Goal: Task Accomplishment & Management: Use online tool/utility

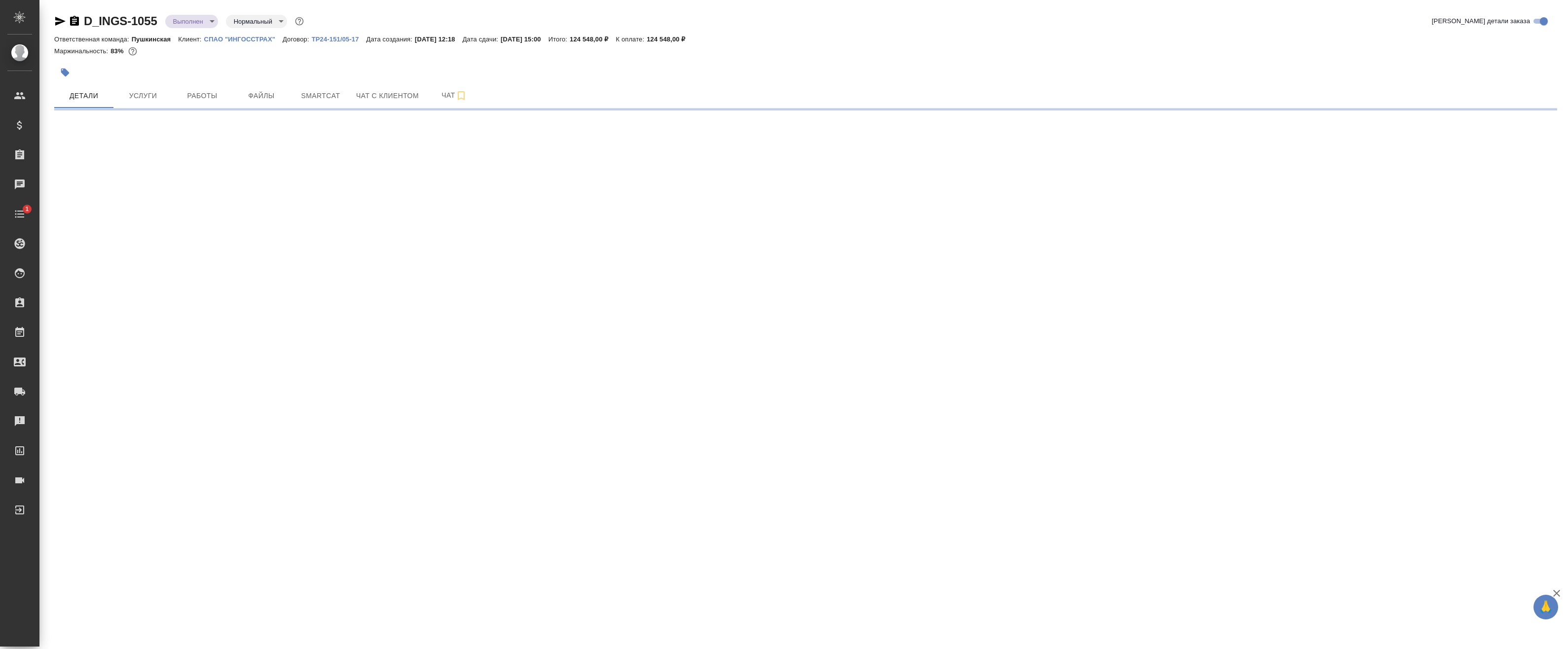
select select "RU"
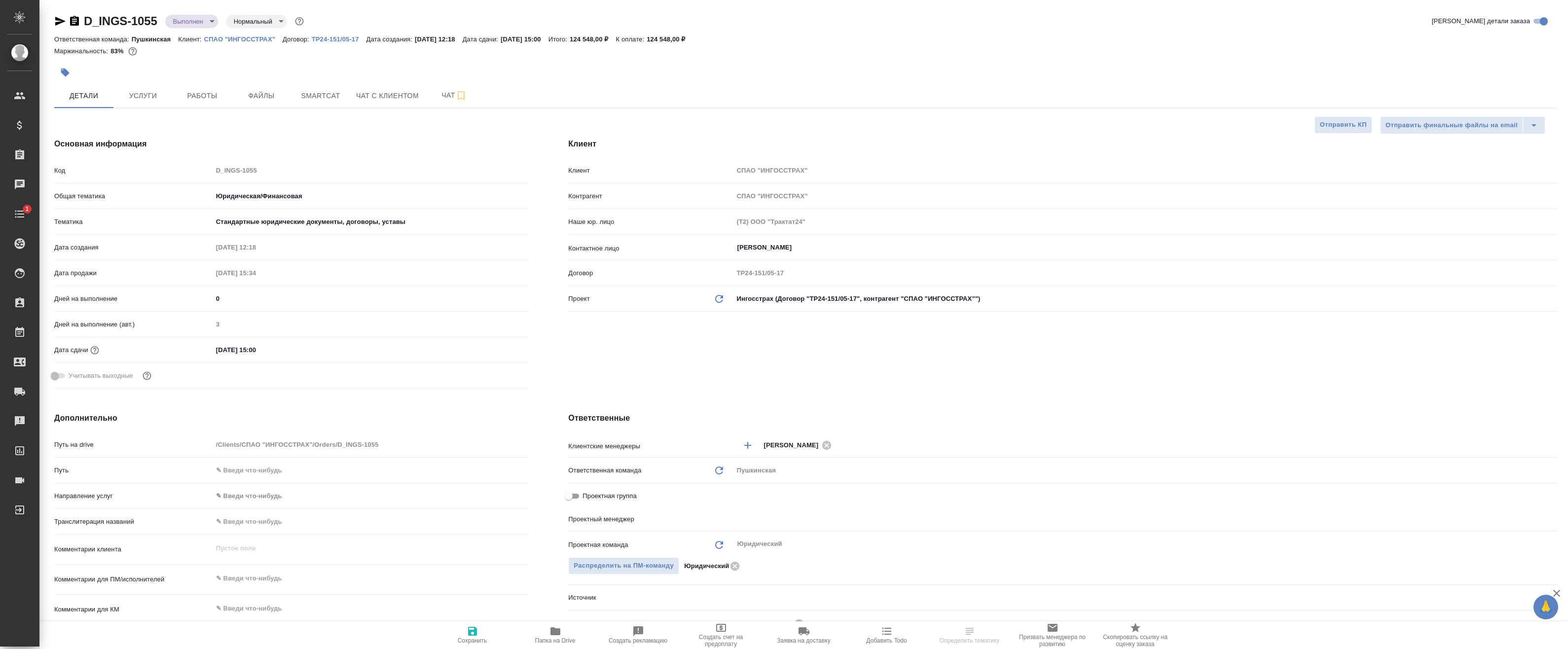
type textarea "x"
type input "[PERSON_NAME]"
type textarea "x"
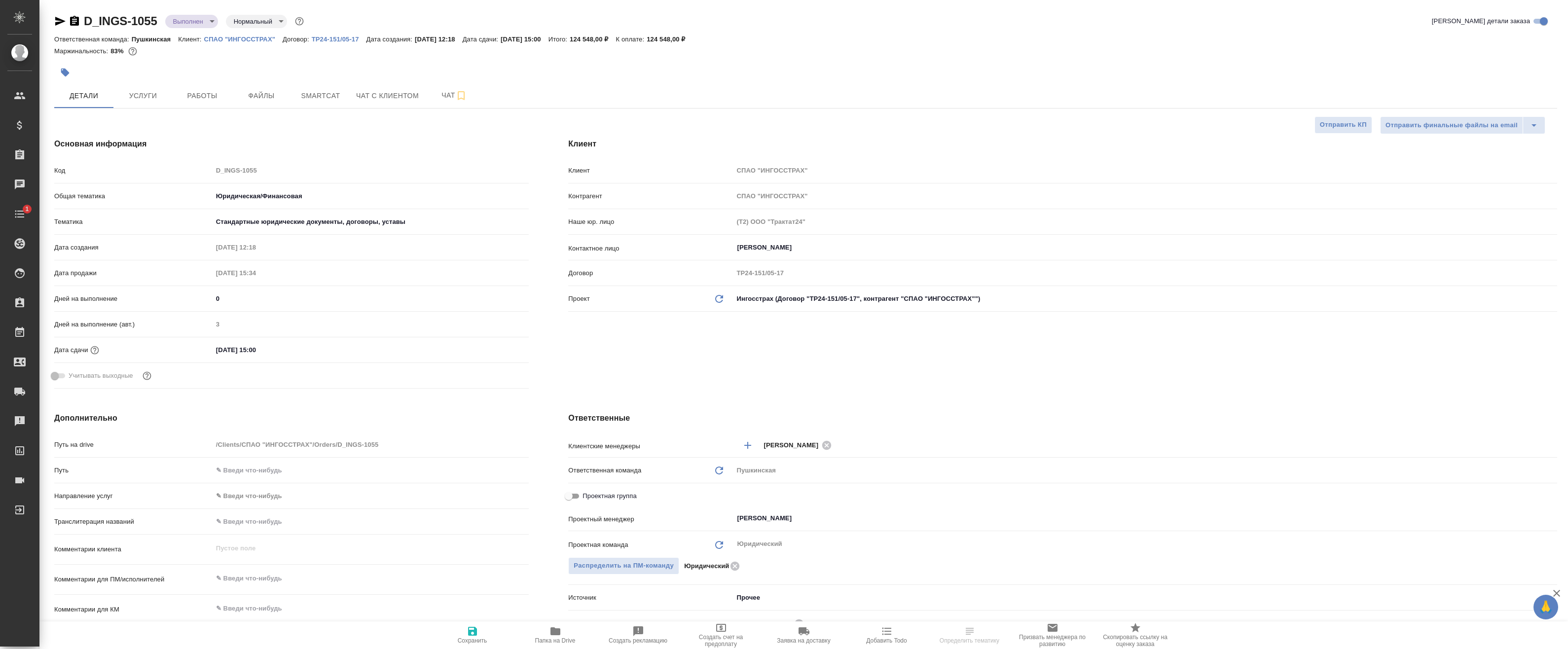
type textarea "x"
click at [561, 640] on span "Папка на Drive" at bounding box center [555, 640] width 40 height 7
type textarea "x"
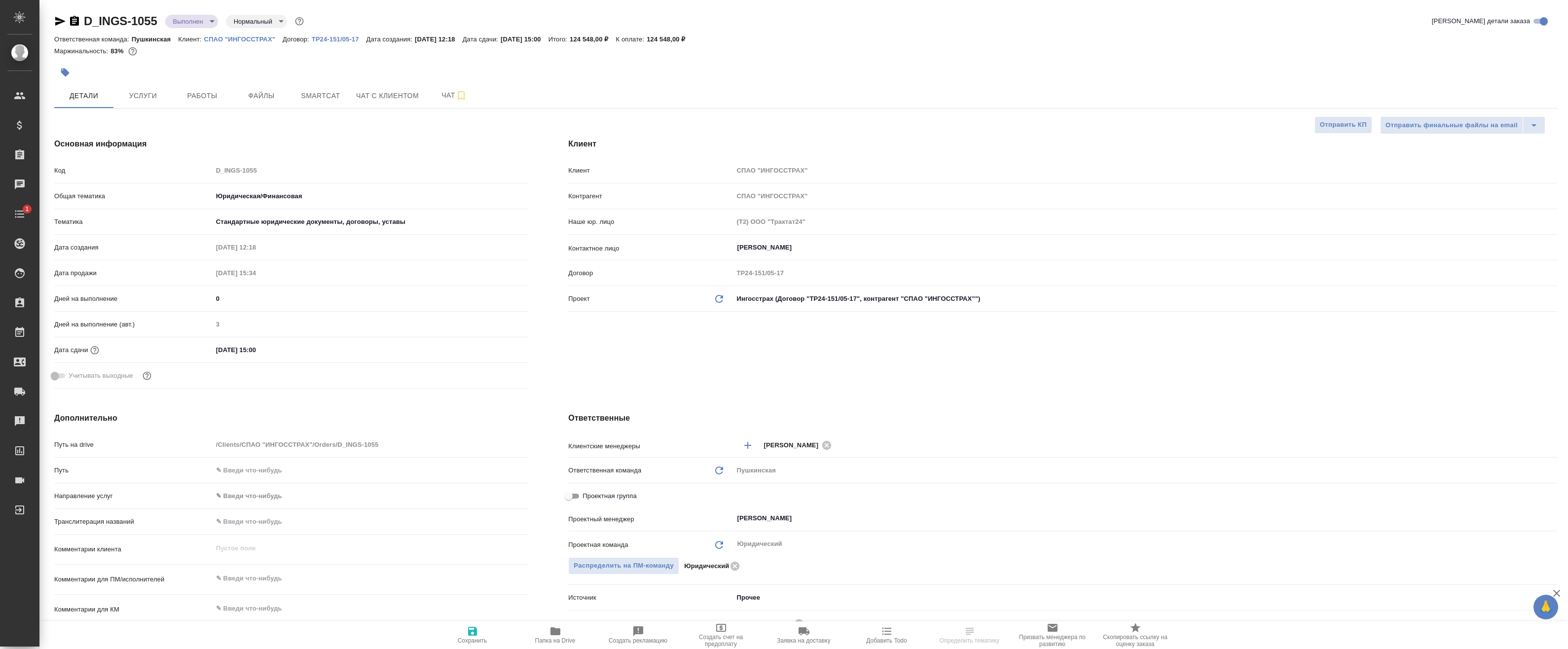
type textarea "x"
select select "RU"
type textarea "x"
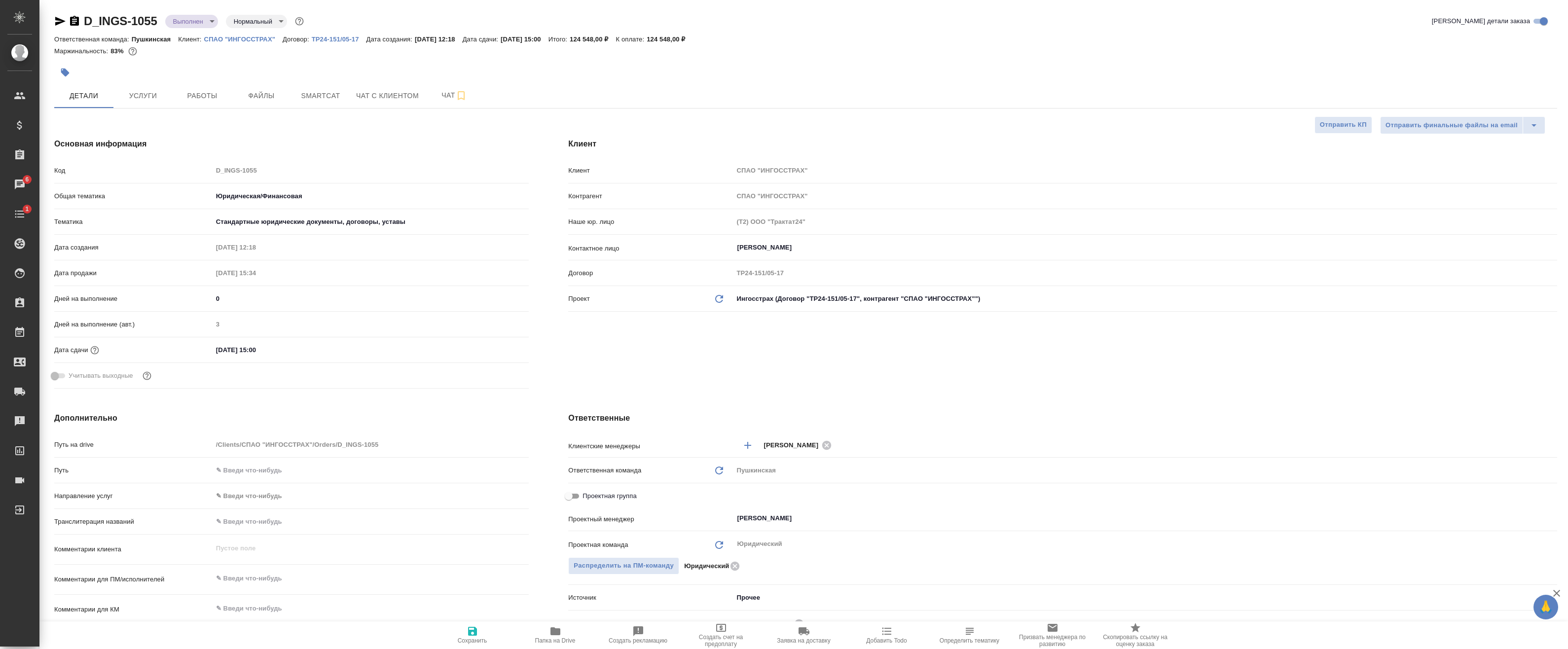
type textarea "x"
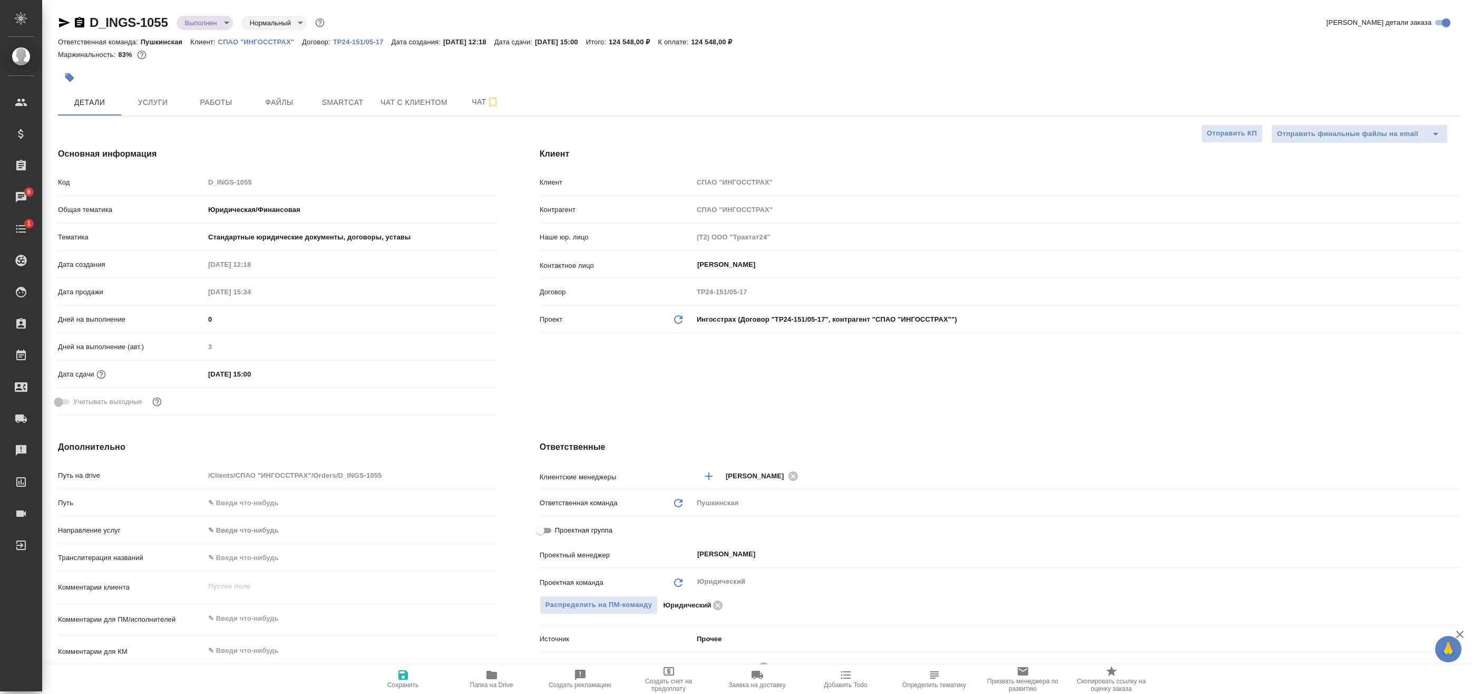
type textarea "x"
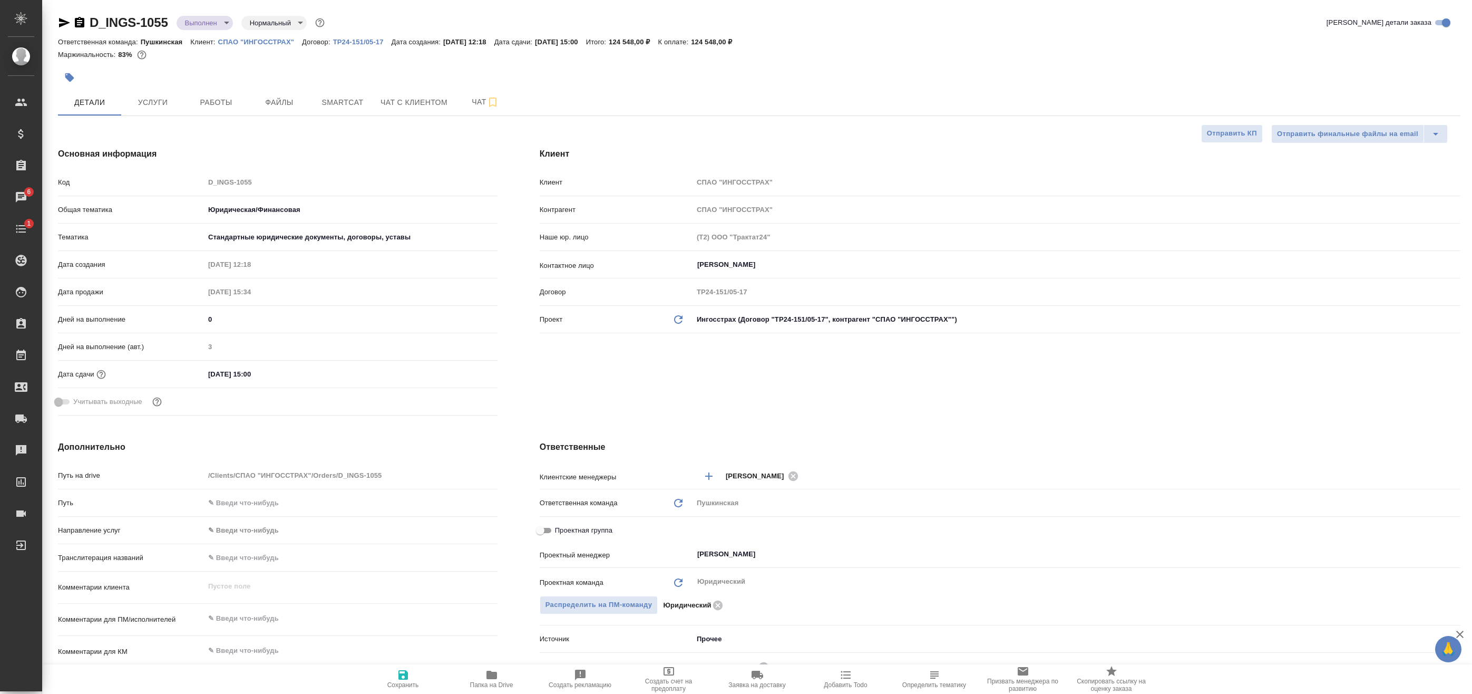
type textarea "x"
click at [472, 98] on span "Чат" at bounding box center [485, 101] width 51 height 13
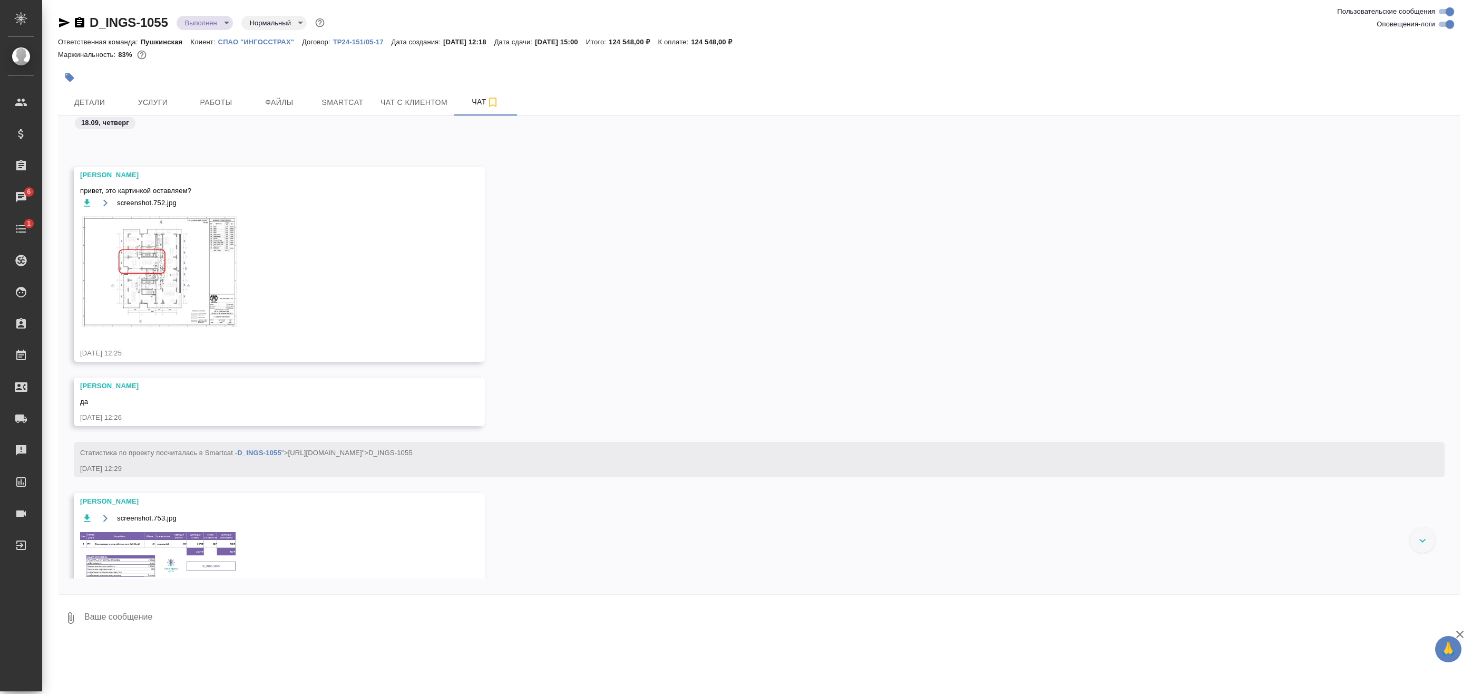
scroll to position [171, 0]
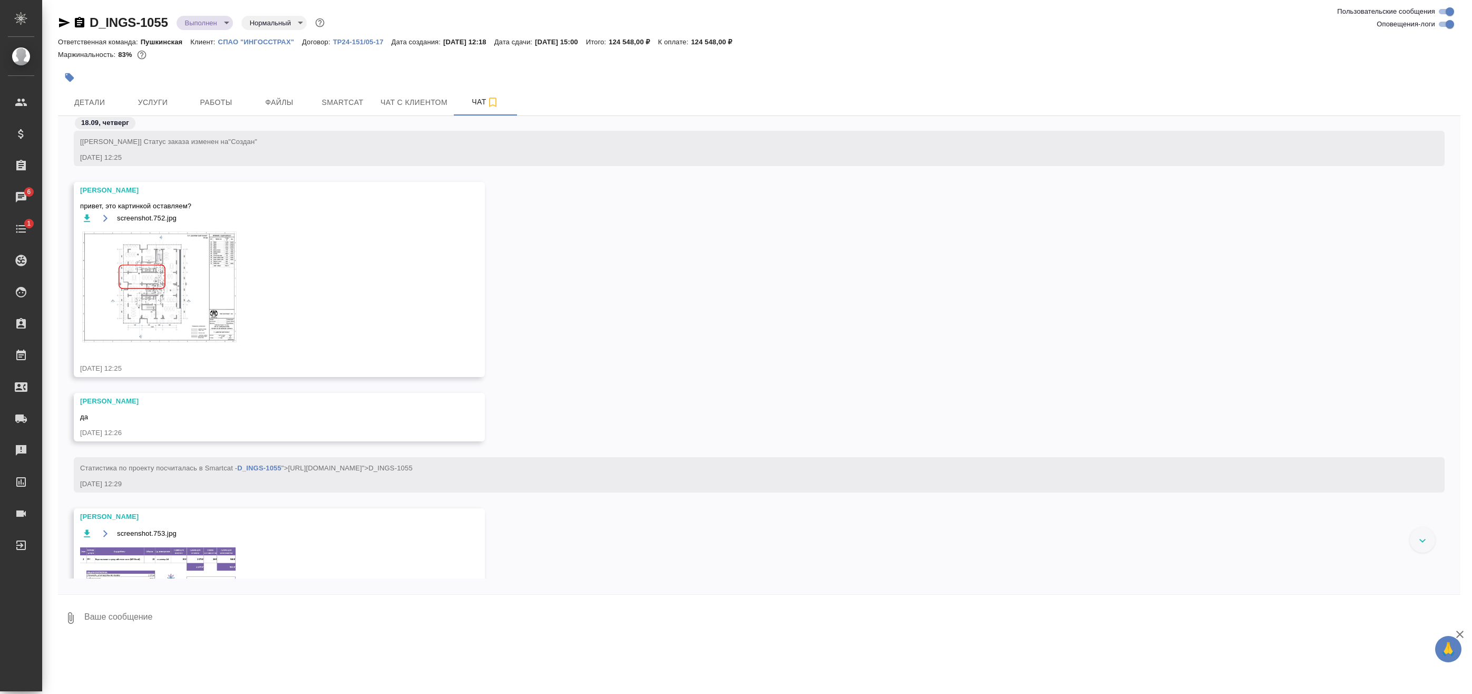
click at [208, 284] on img at bounding box center [159, 287] width 158 height 115
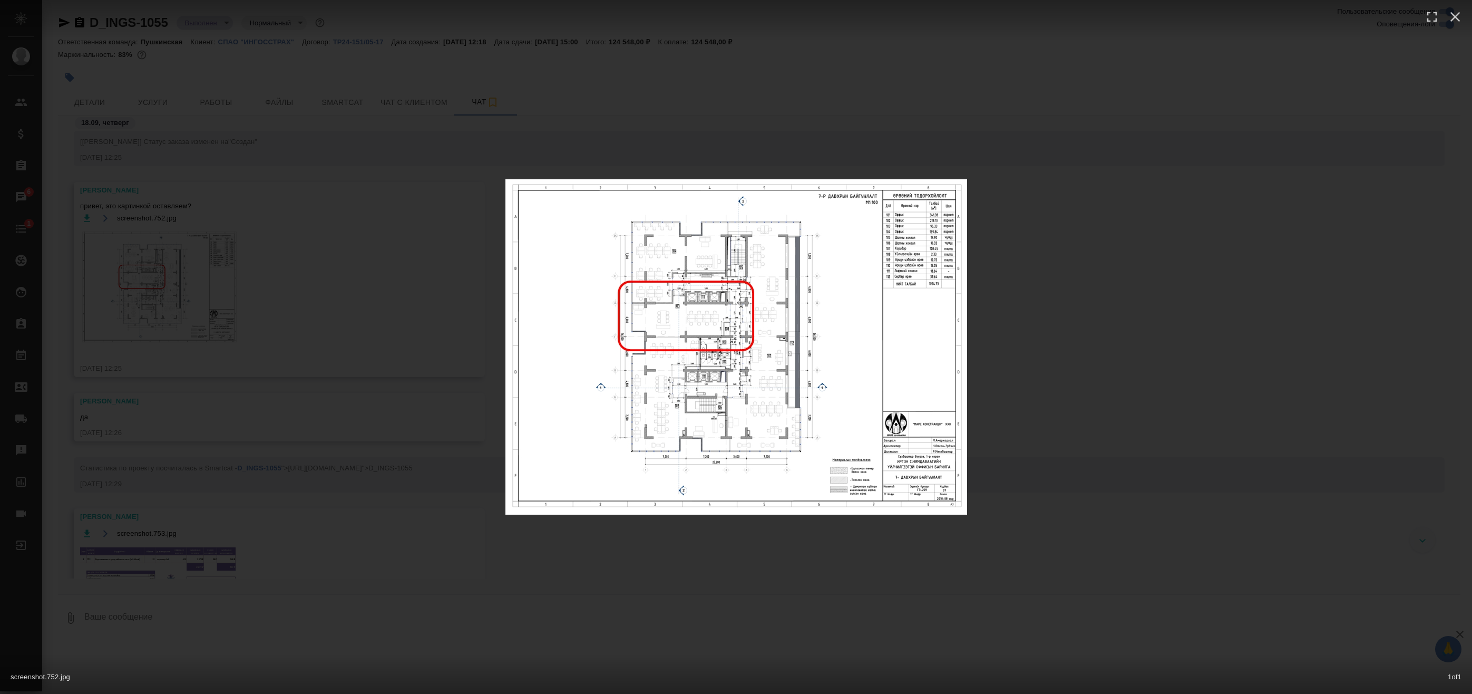
click at [433, 291] on div "screenshot.752.jpg 1 of 1" at bounding box center [736, 347] width 1472 height 694
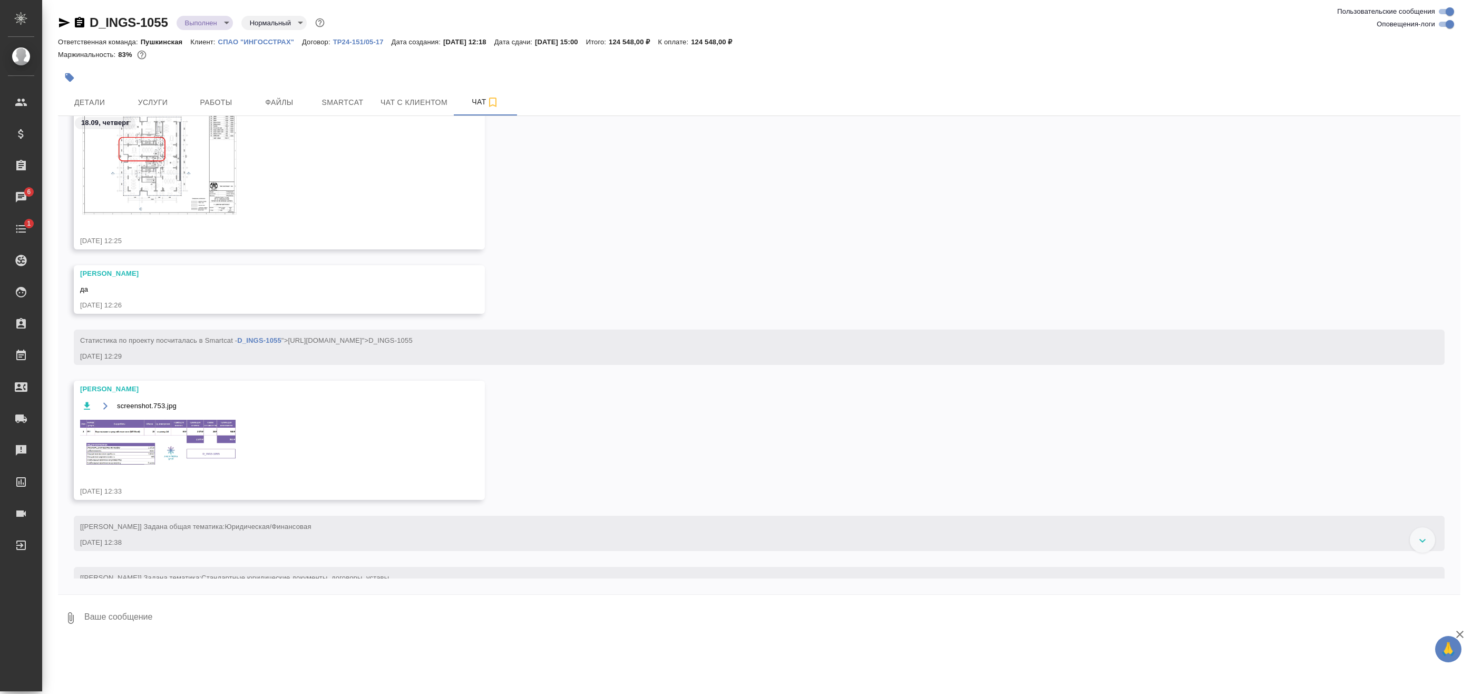
scroll to position [69, 0]
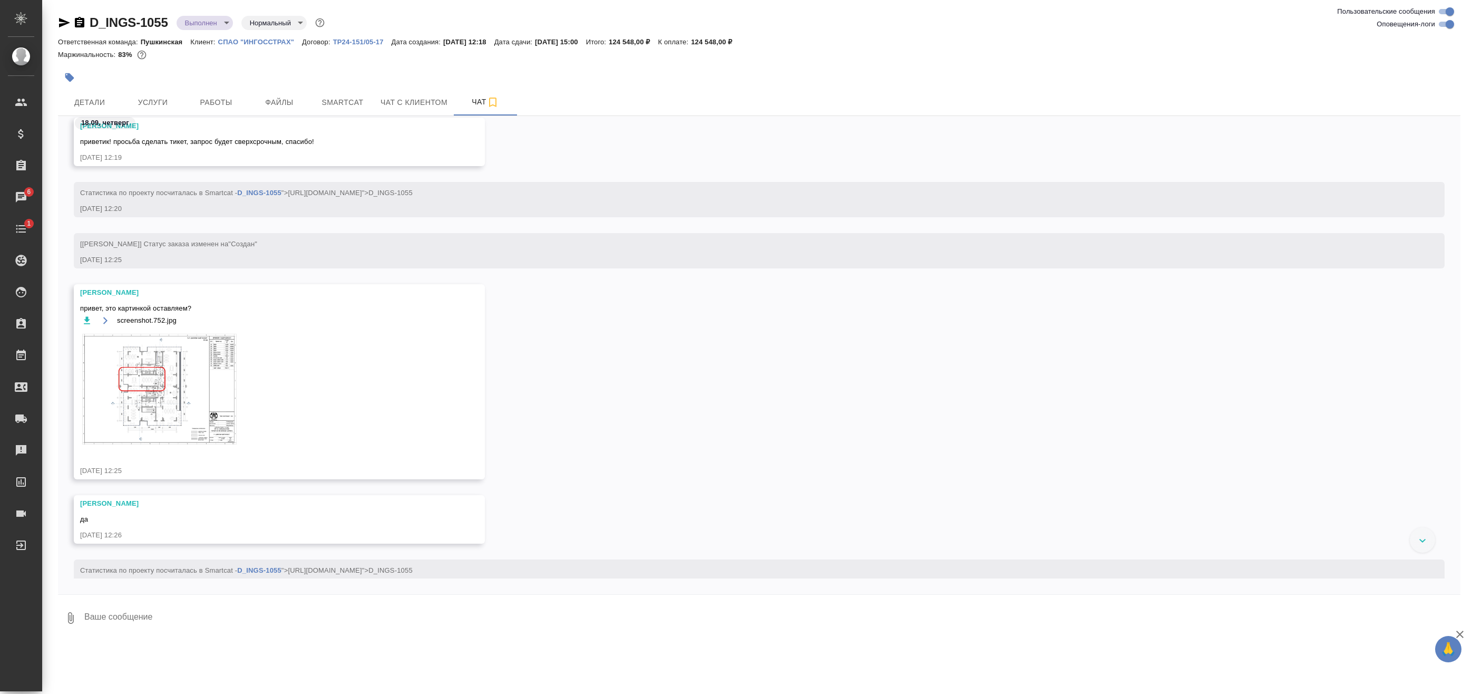
click at [225, 377] on img at bounding box center [159, 389] width 158 height 115
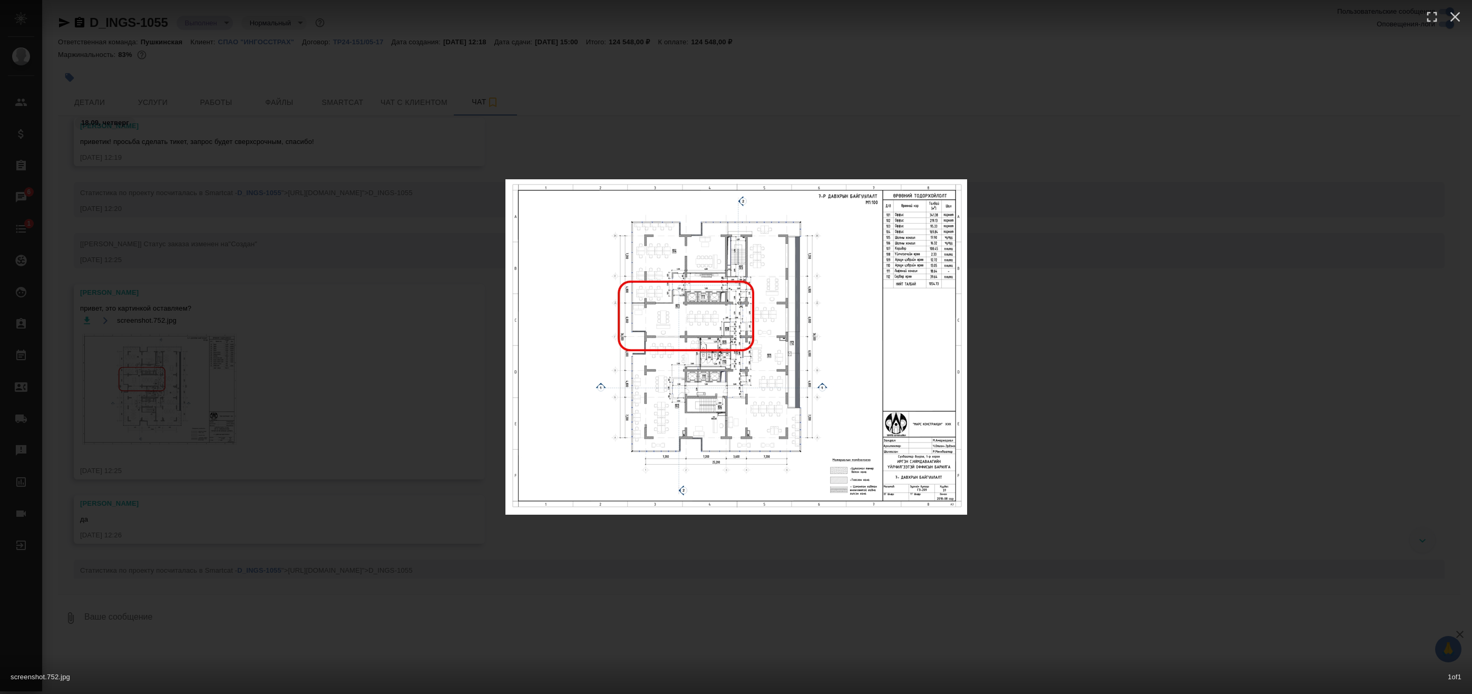
click at [917, 410] on img at bounding box center [737, 346] width 462 height 335
click at [856, 622] on div "screenshot.752.jpg 1 of 1" at bounding box center [736, 347] width 1472 height 694
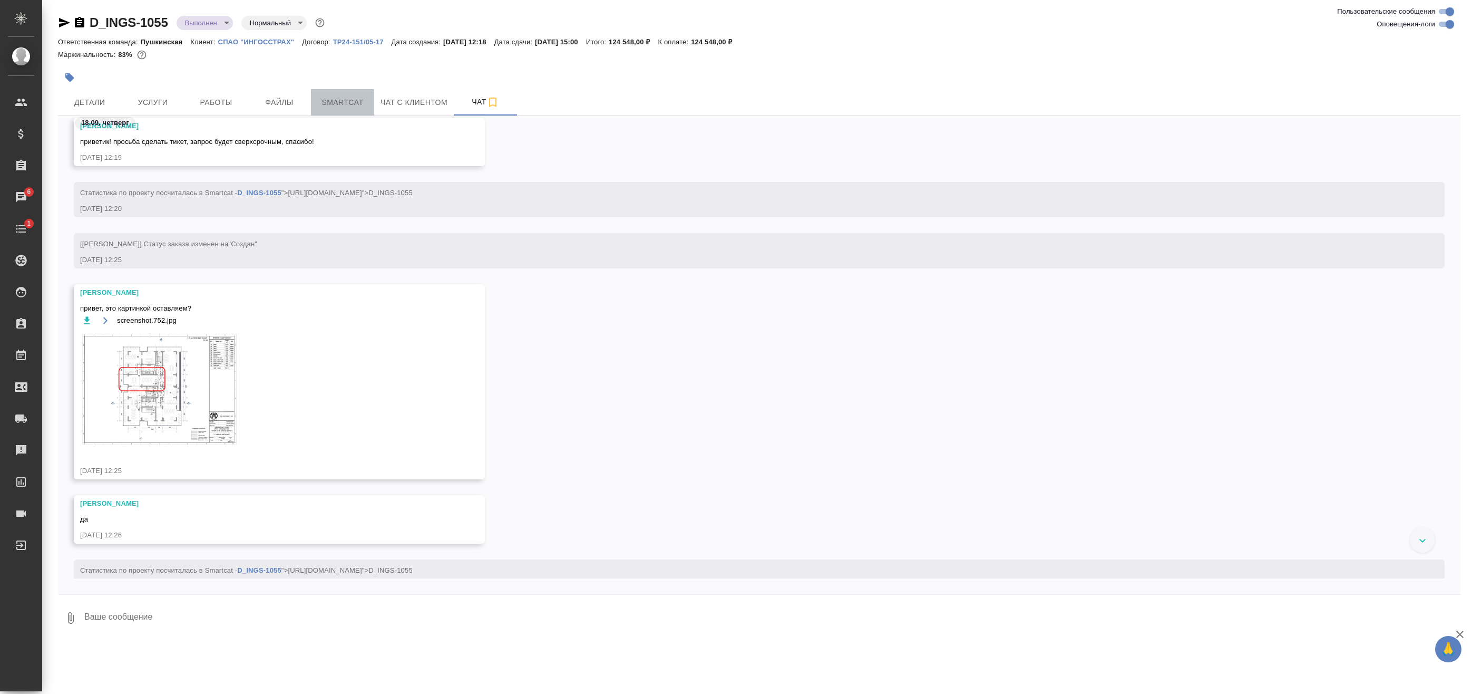
click at [361, 100] on span "Smartcat" at bounding box center [342, 102] width 51 height 13
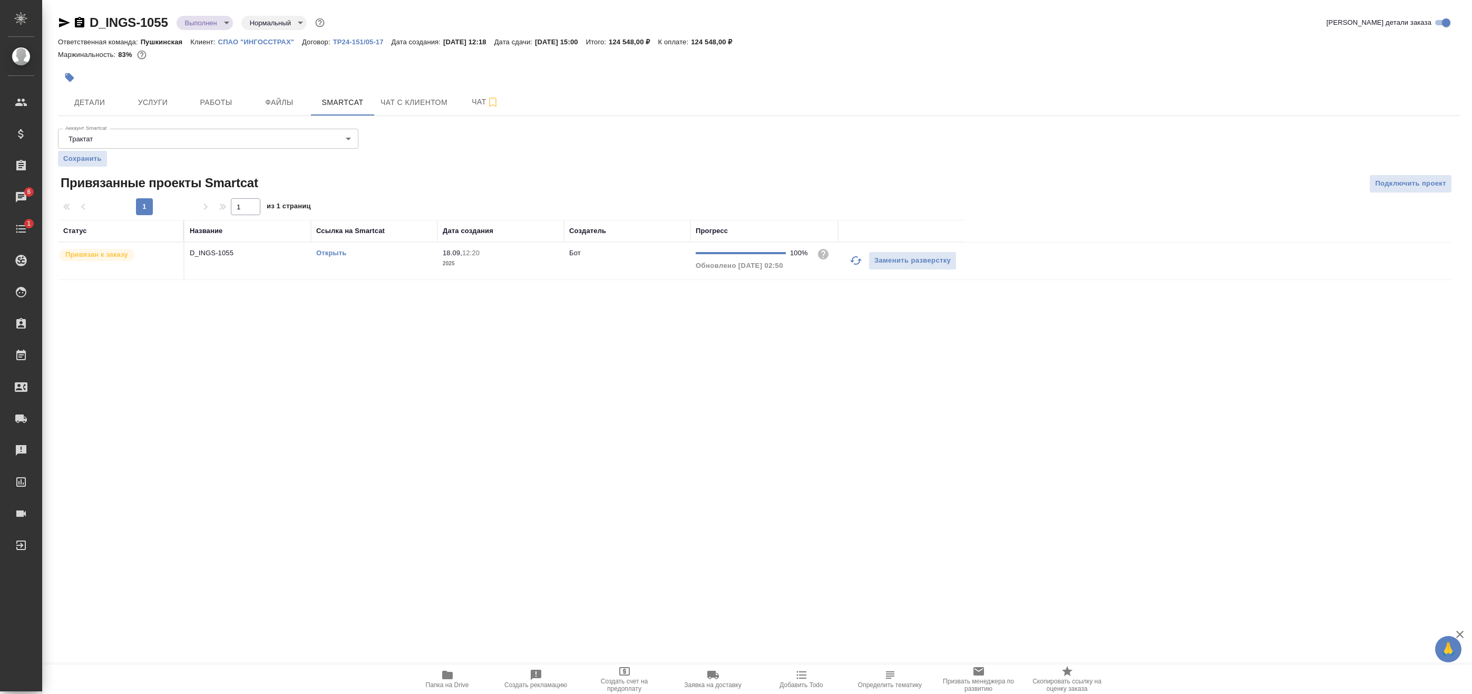
click at [336, 249] on link "Открыть" at bounding box center [331, 253] width 30 height 8
click at [440, 674] on span "Папка на Drive" at bounding box center [448, 678] width 76 height 20
